Goal: Information Seeking & Learning: Check status

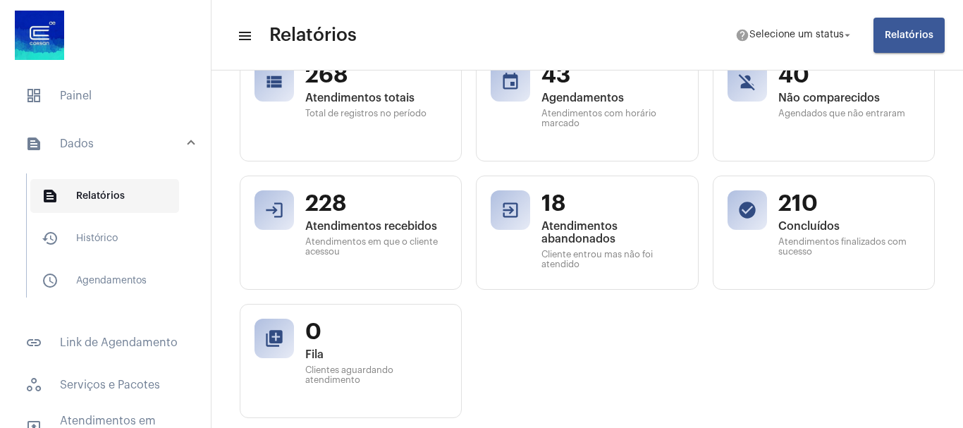
click at [102, 193] on span "text_snippet_outlined Relatórios" at bounding box center [104, 196] width 149 height 34
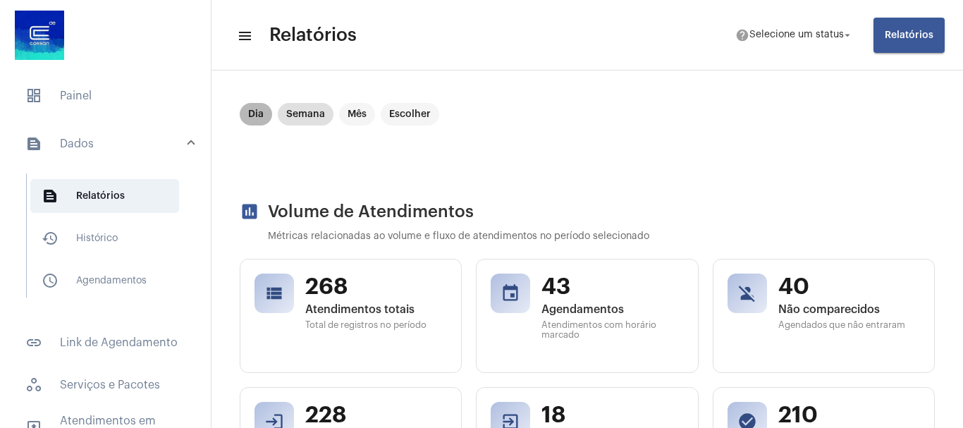
click at [252, 116] on mat-chip "Dia" at bounding box center [256, 114] width 32 height 23
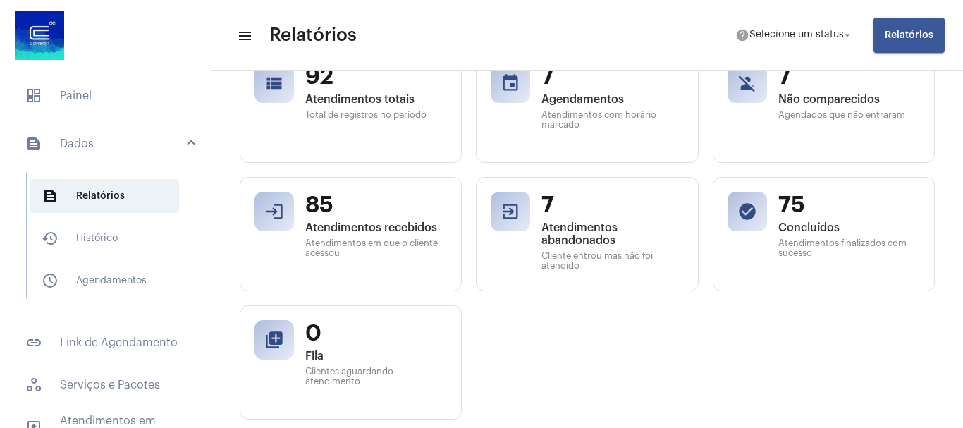
scroll to position [212, 0]
drag, startPoint x: 527, startPoint y: 195, endPoint x: 619, endPoint y: 197, distance: 91.7
click at [619, 197] on div "exit_to_app 7 Atendimentos abandonados Cliente entrou mas não foi atendido" at bounding box center [587, 231] width 222 height 114
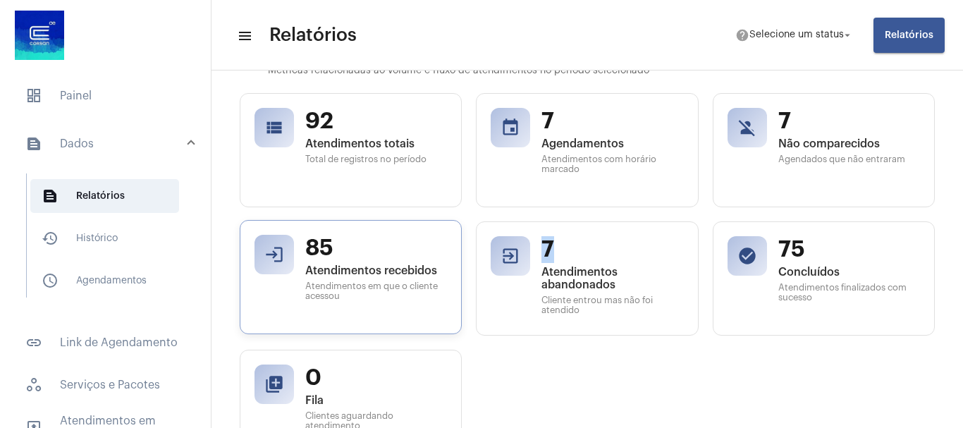
scroll to position [141, 0]
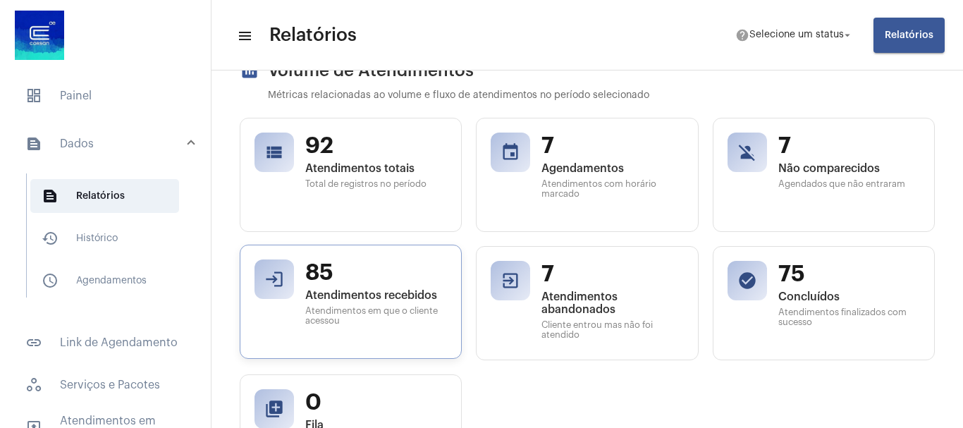
click at [336, 277] on span "85" at bounding box center [376, 273] width 142 height 27
drag, startPoint x: 359, startPoint y: 268, endPoint x: 304, endPoint y: 273, distance: 55.2
click at [304, 273] on div "login 85 Atendimentos recebidos Atendimentos em que o cliente acessou" at bounding box center [351, 302] width 222 height 114
drag, startPoint x: 835, startPoint y: 275, endPoint x: 764, endPoint y: 273, distance: 71.3
click at [764, 273] on div "check_circle 75 Concluídos Atendimentos finalizados com sucesso" at bounding box center [824, 302] width 222 height 114
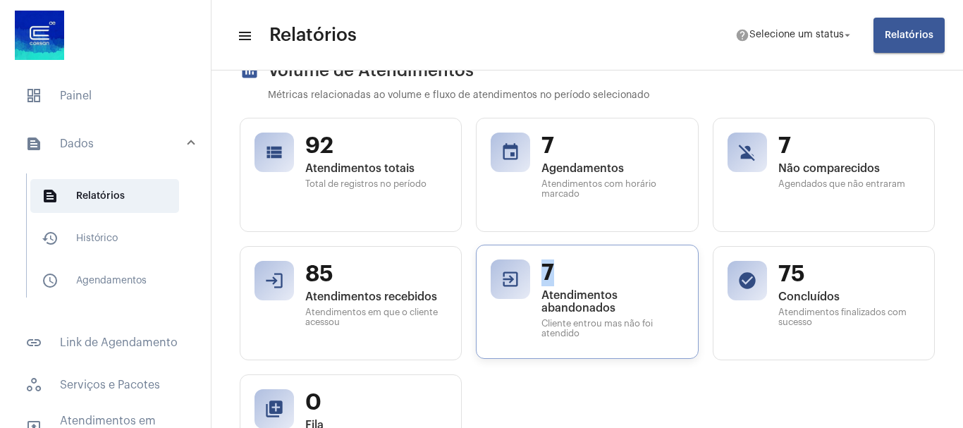
drag, startPoint x: 578, startPoint y: 268, endPoint x: 542, endPoint y: 267, distance: 36.0
click at [542, 267] on span "7" at bounding box center [613, 273] width 142 height 27
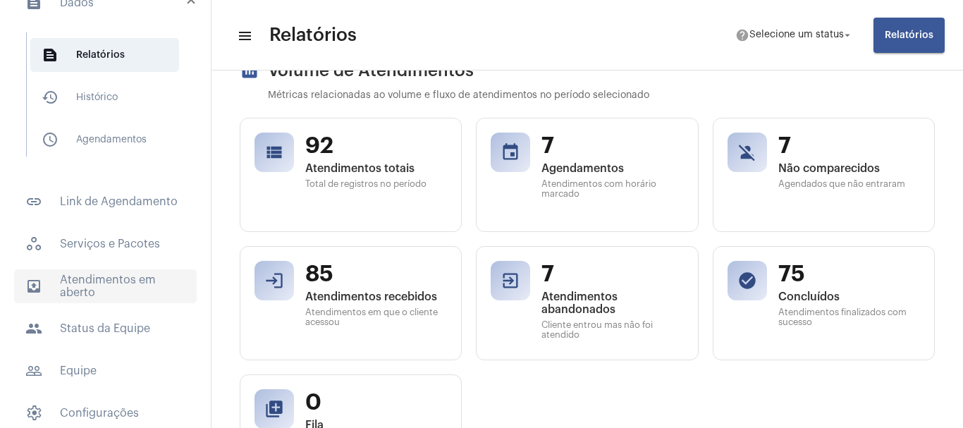
click at [98, 278] on span "outbox_outline Atendimentos em aberto" at bounding box center [105, 286] width 183 height 34
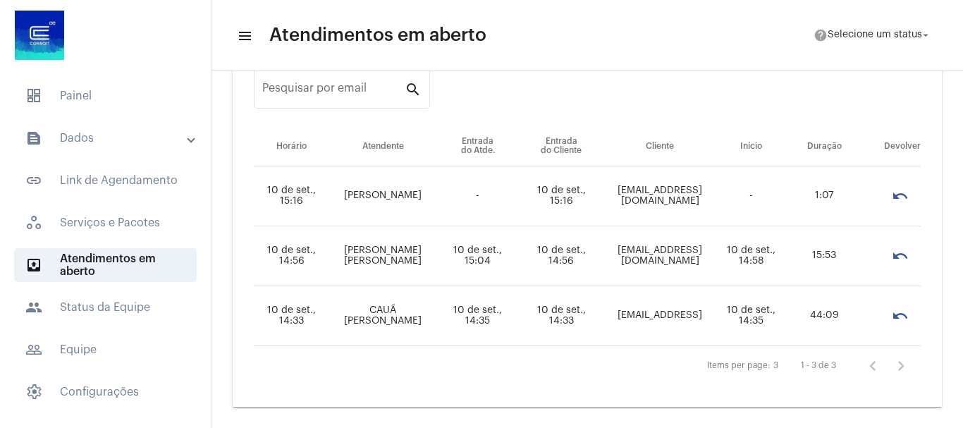
click at [85, 150] on mat-expansion-panel-header "text_snippet_outlined Dados" at bounding box center [109, 138] width 202 height 34
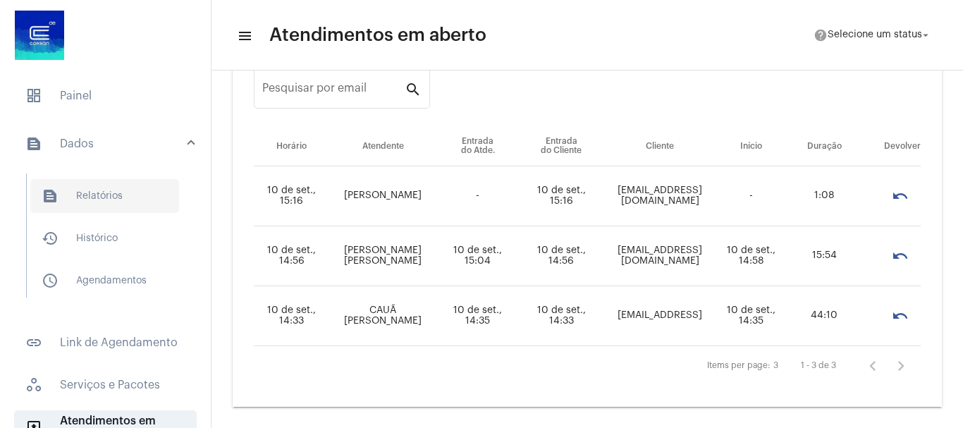
click at [99, 203] on span "text_snippet_outlined Relatórios" at bounding box center [104, 196] width 149 height 34
